Goal: Find specific page/section: Find specific page/section

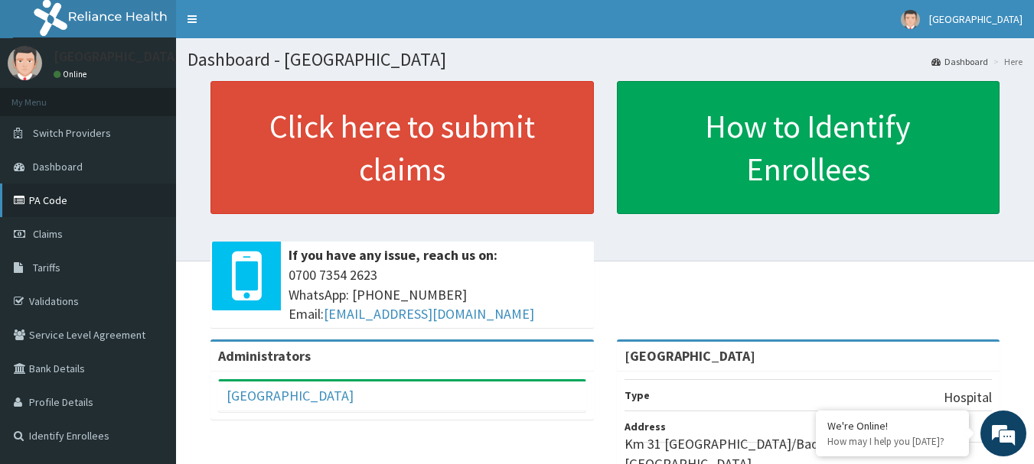
click at [71, 198] on link "PA Code" at bounding box center [88, 201] width 176 height 34
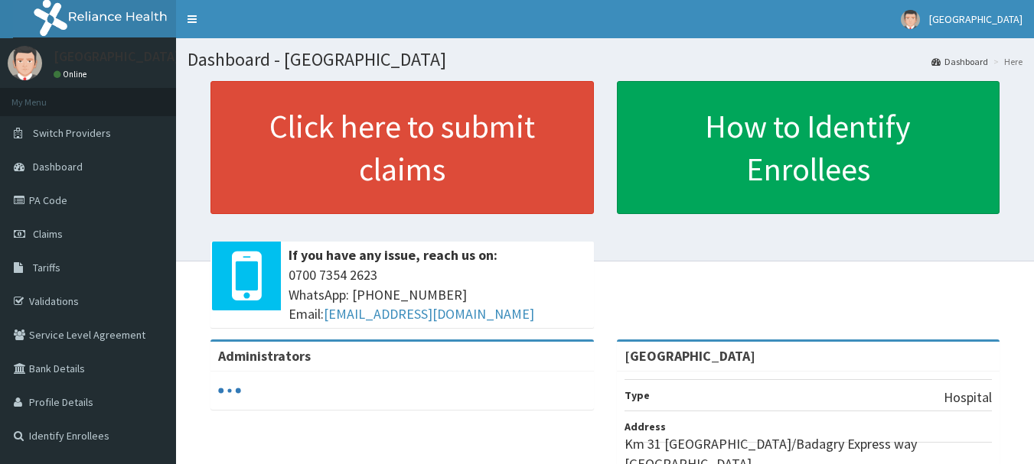
click at [44, 203] on link "PA Code" at bounding box center [88, 201] width 176 height 34
